Goal: Transaction & Acquisition: Purchase product/service

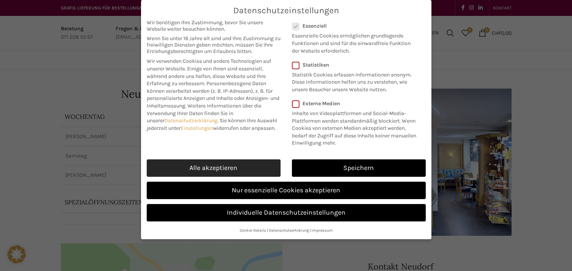
click at [195, 163] on link "Alle akzeptieren" at bounding box center [214, 167] width 134 height 17
checkbox input "true"
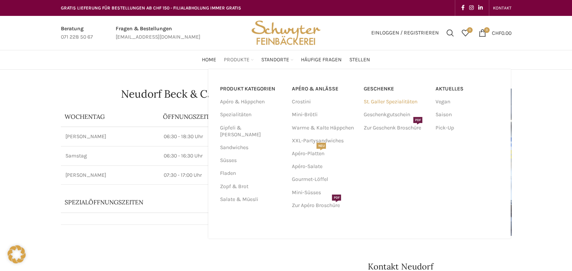
click at [380, 103] on link "St. Galler Spezialitäten" at bounding box center [395, 101] width 64 height 13
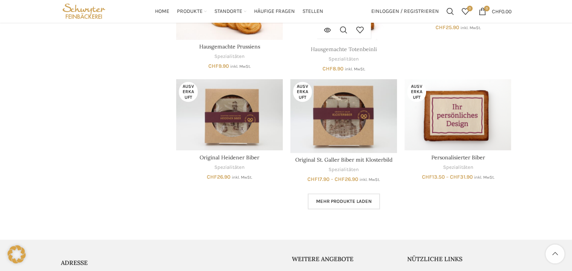
scroll to position [470, 0]
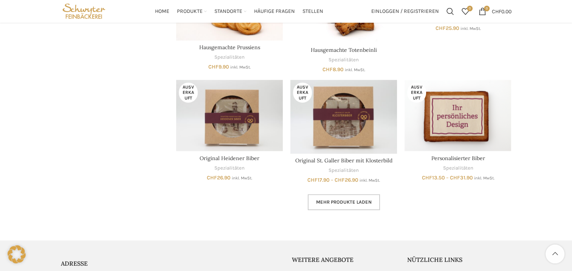
click at [352, 209] on link "Mehr Produkte laden" at bounding box center [344, 202] width 72 height 16
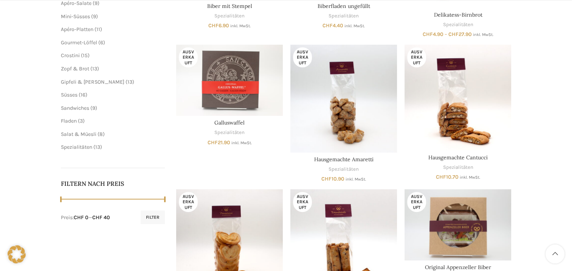
scroll to position [212, 0]
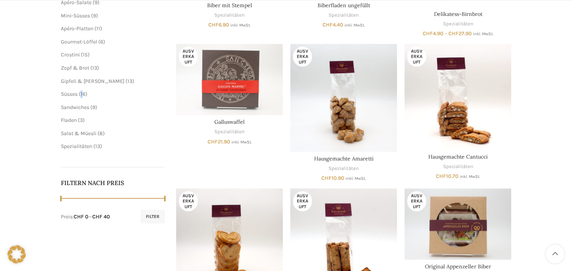
drag, startPoint x: 84, startPoint y: 133, endPoint x: 82, endPoint y: 93, distance: 40.1
click at [82, 93] on span "16" at bounding box center [83, 94] width 5 height 6
drag, startPoint x: 82, startPoint y: 93, endPoint x: 70, endPoint y: 97, distance: 13.0
click at [70, 97] on li "Süsses 16 16 Produkte" at bounding box center [113, 94] width 104 height 8
click at [70, 91] on span "Süsses" at bounding box center [69, 94] width 17 height 6
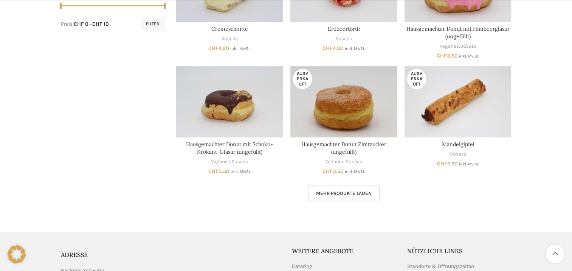
scroll to position [405, 0]
click at [347, 194] on span "Mehr Produkte laden" at bounding box center [344, 193] width 56 height 6
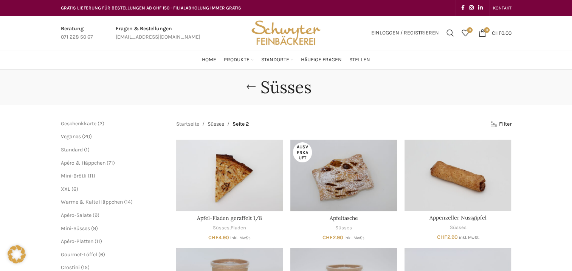
click at [218, 124] on link "Süsses" at bounding box center [216, 124] width 17 height 8
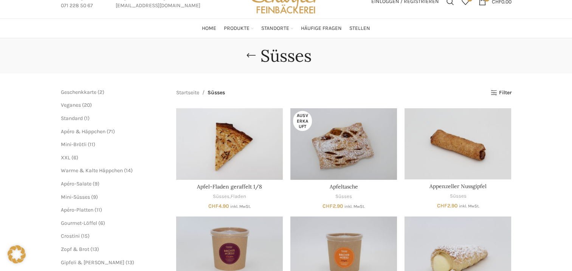
scroll to position [32, 0]
